Goal: Find specific page/section: Find specific page/section

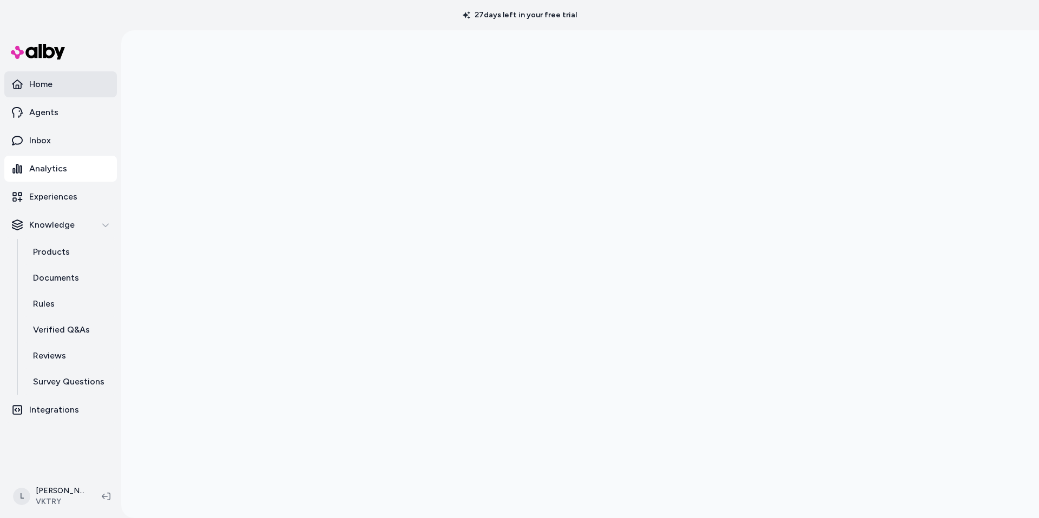
click at [56, 81] on link "Home" at bounding box center [60, 84] width 113 height 26
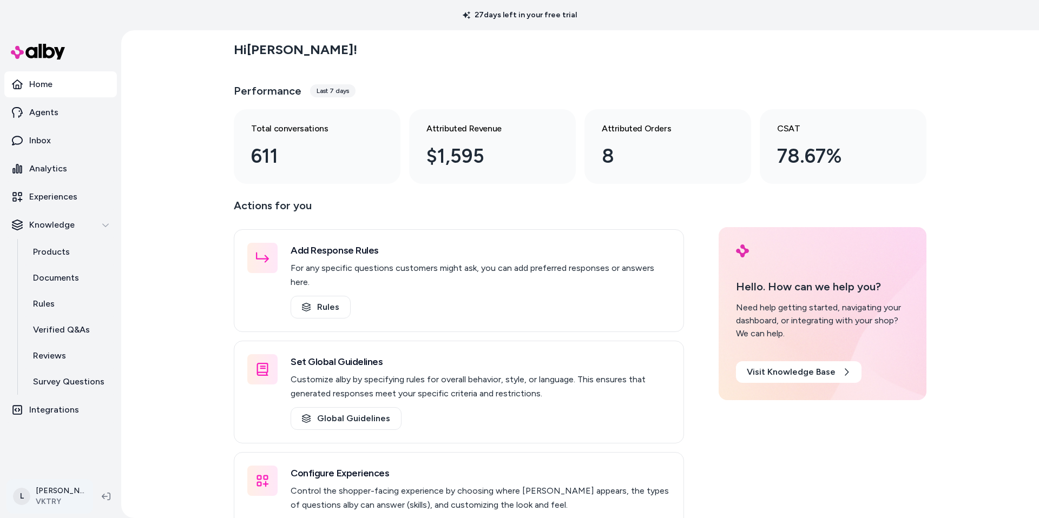
click at [52, 500] on html "27 days left in your free trial Home Agents Inbox Analytics Experiences Knowled…" at bounding box center [519, 259] width 1039 height 518
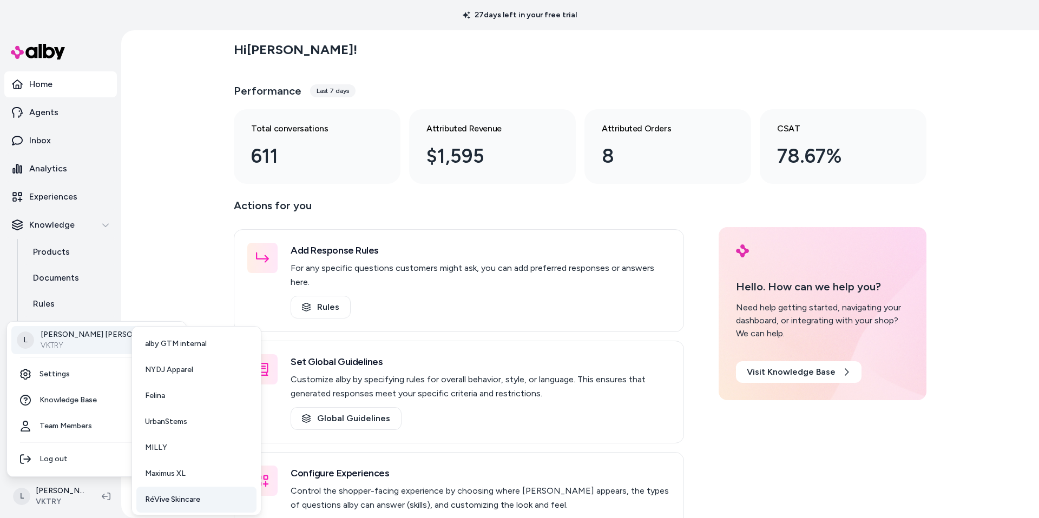
click at [179, 501] on span "RéVive Skincare" at bounding box center [172, 500] width 55 height 11
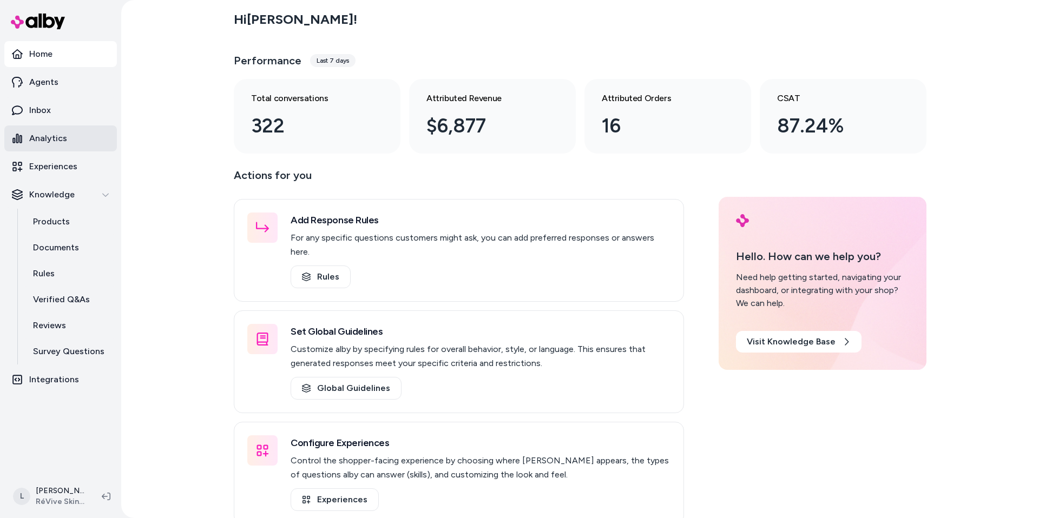
click at [61, 138] on p "Analytics" at bounding box center [48, 138] width 38 height 13
